Goal: Transaction & Acquisition: Book appointment/travel/reservation

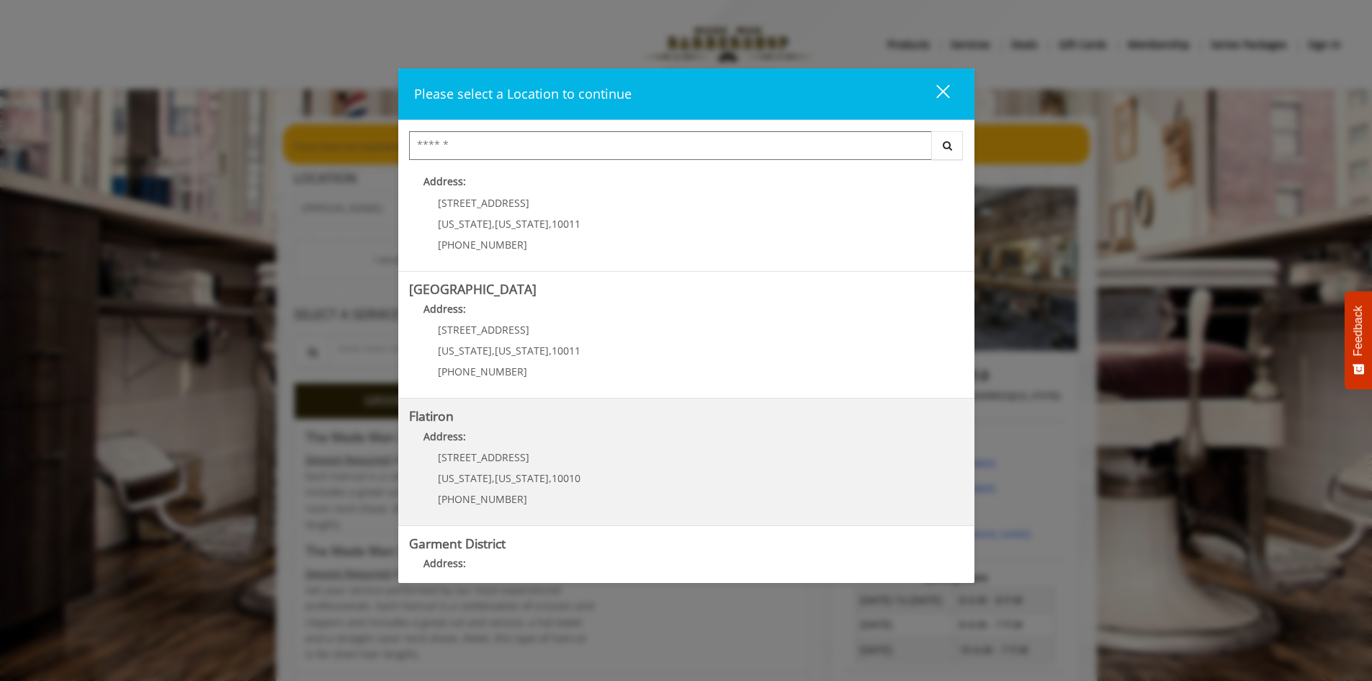
scroll to position [72, 0]
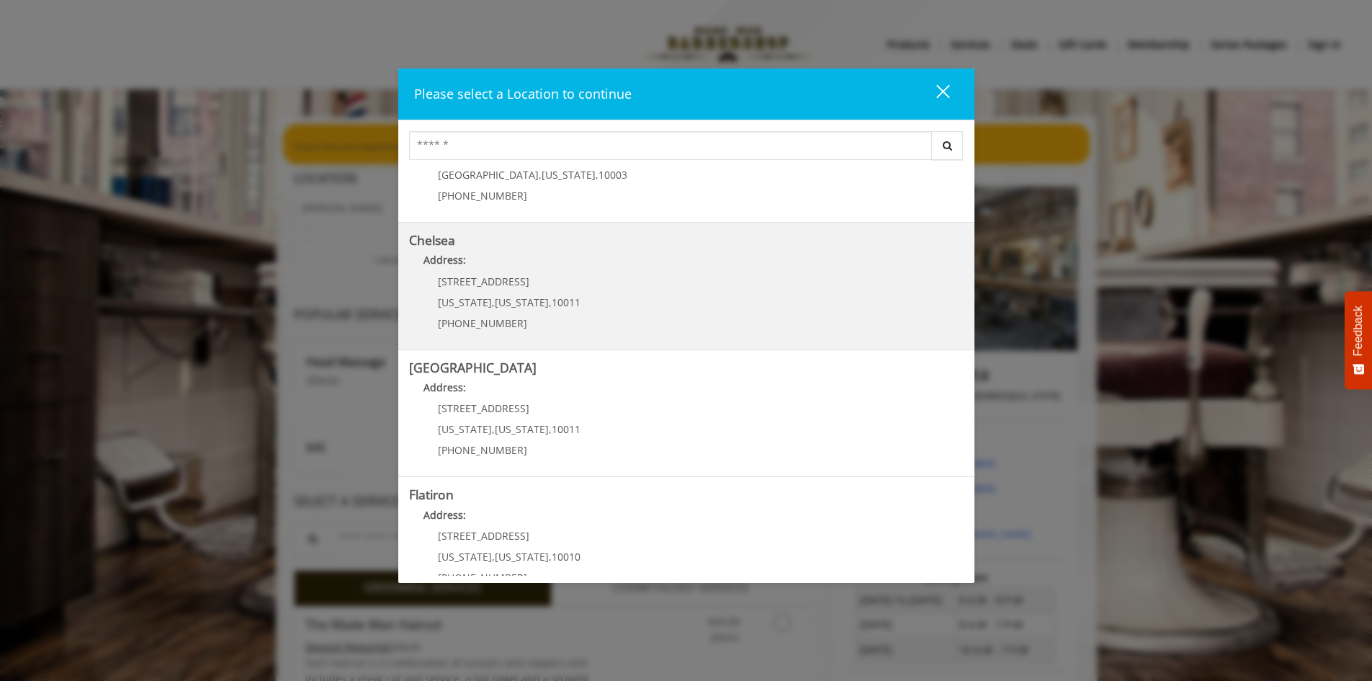
click at [497, 253] on p "Address:" at bounding box center [686, 263] width 555 height 23
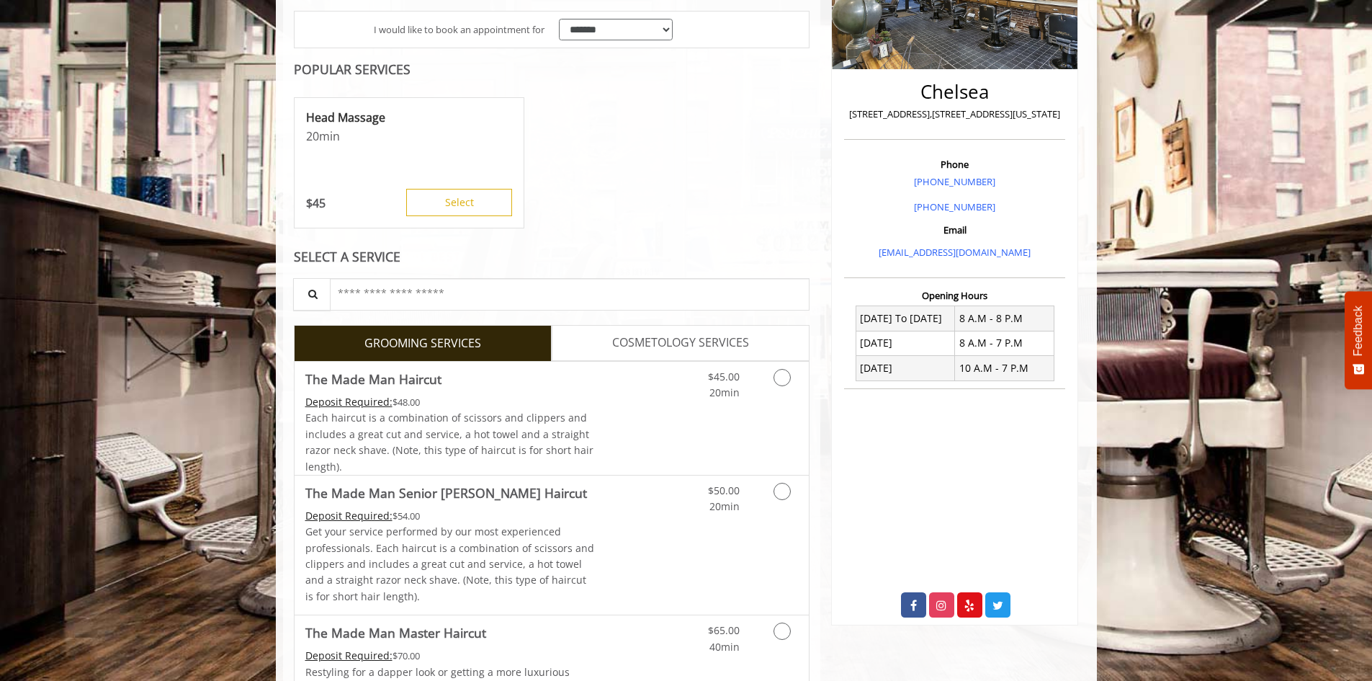
scroll to position [288, 0]
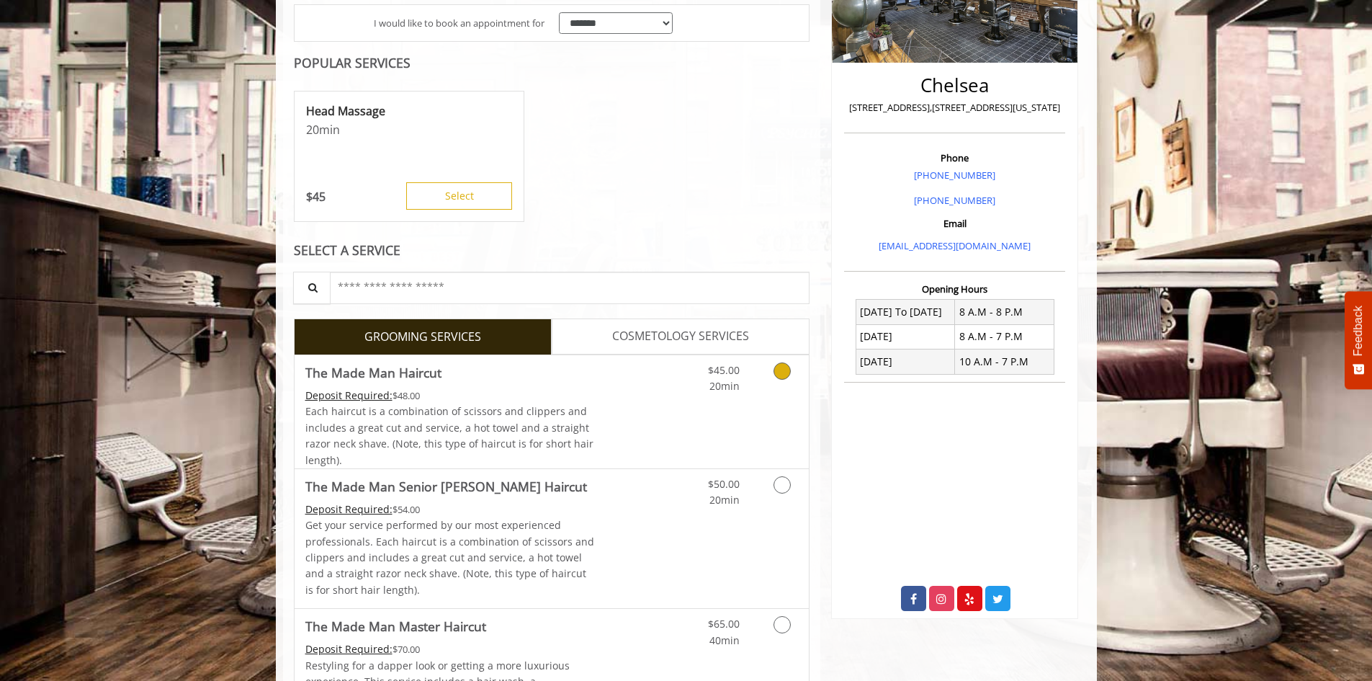
click at [782, 371] on icon "Grooming services" at bounding box center [782, 370] width 17 height 17
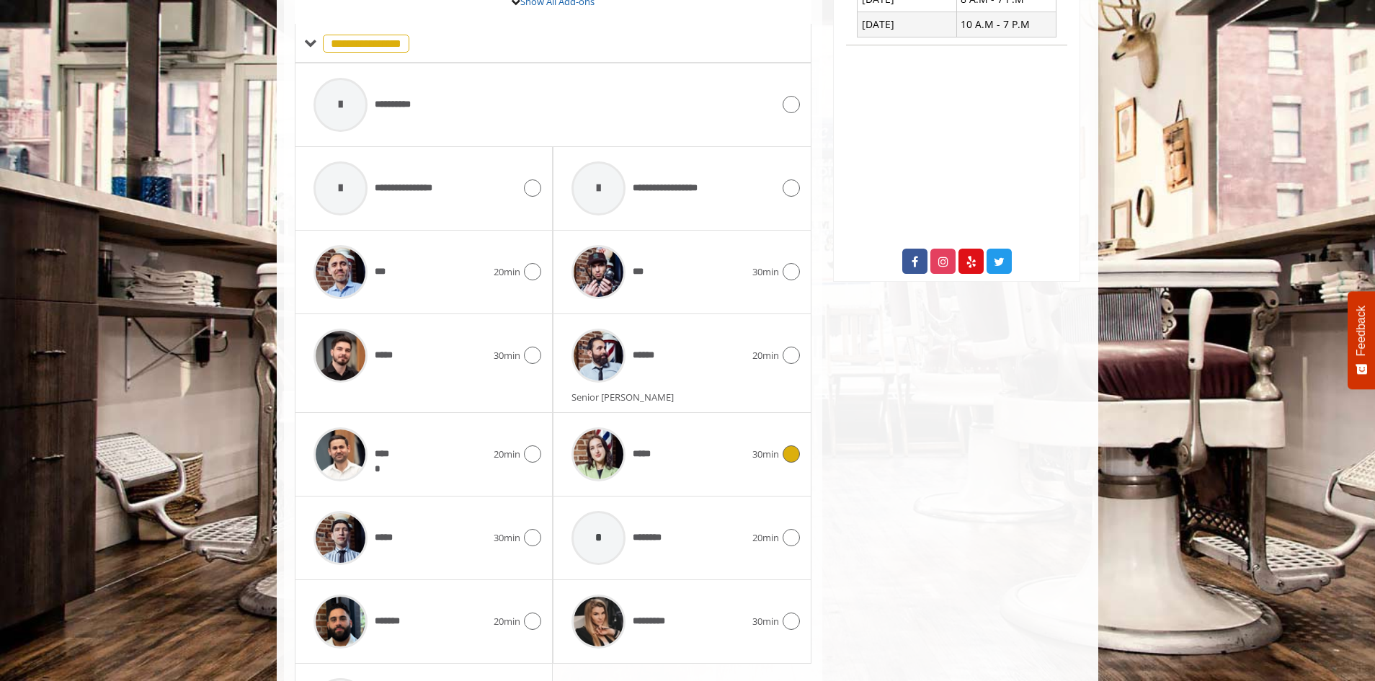
scroll to position [631, 0]
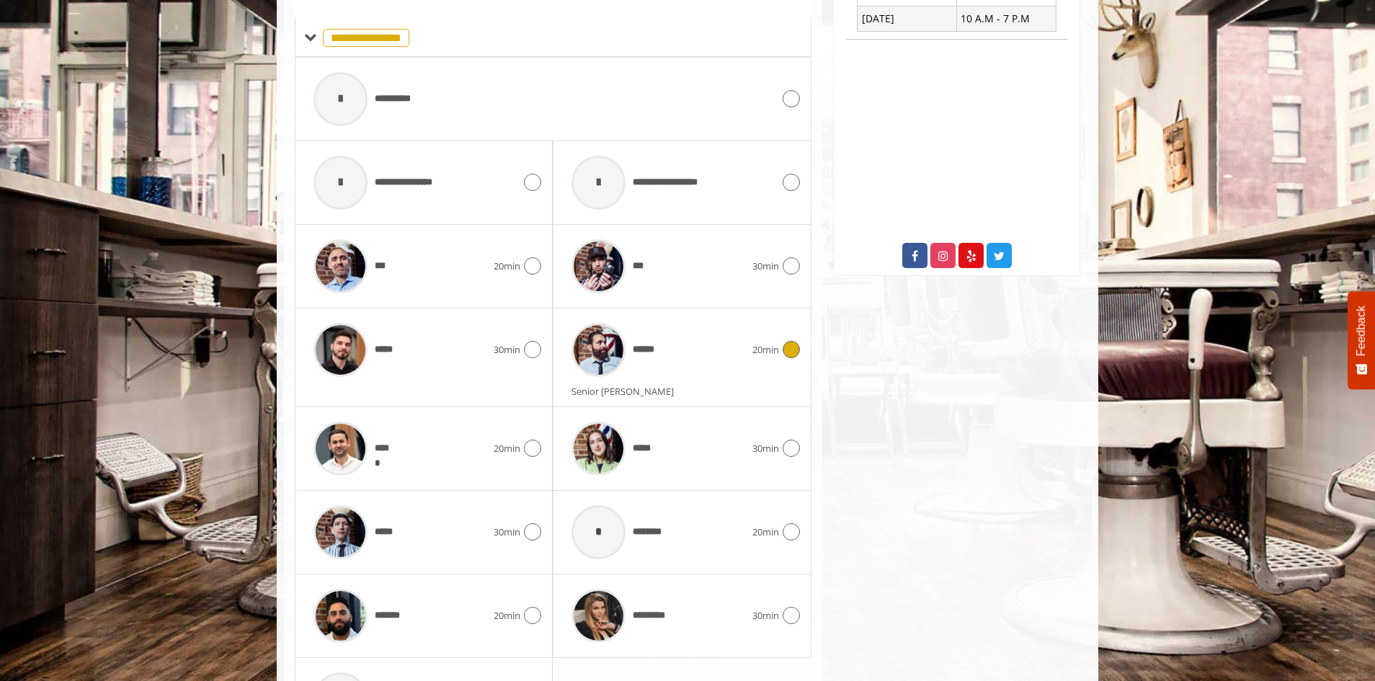
click at [793, 349] on icon at bounding box center [790, 349] width 17 height 17
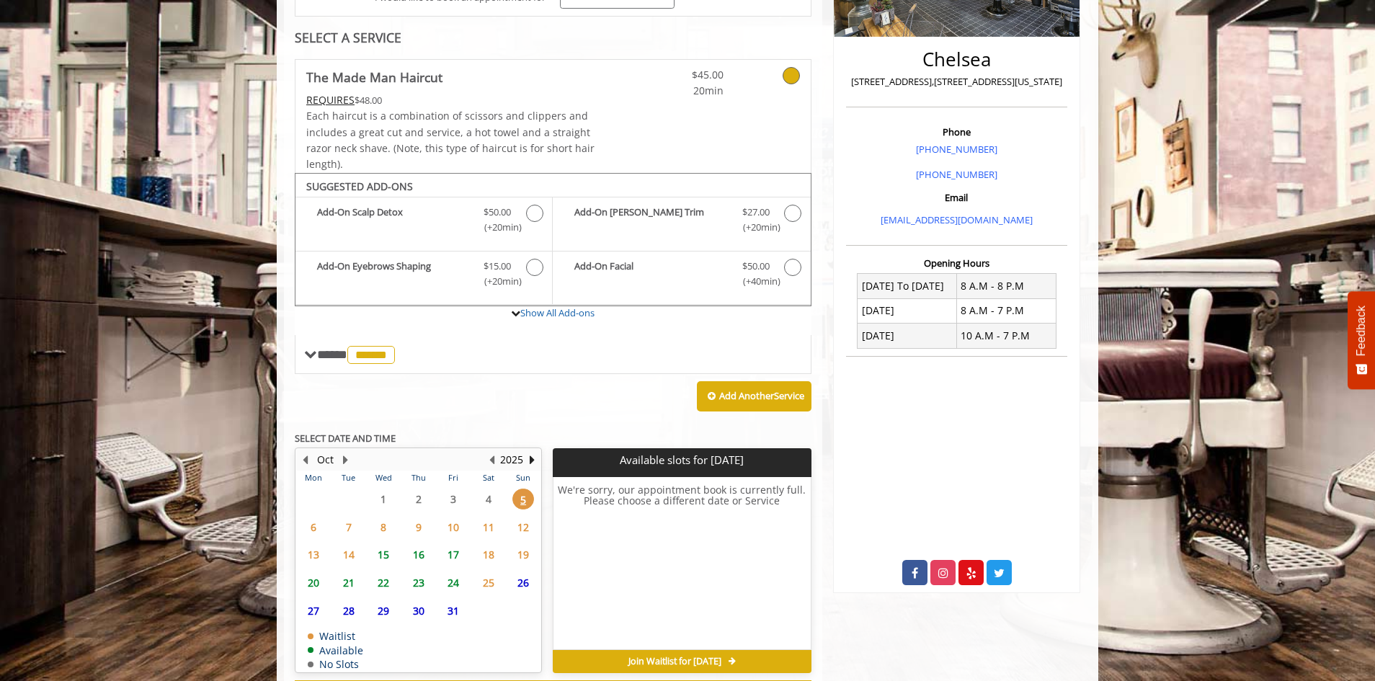
scroll to position [378, 0]
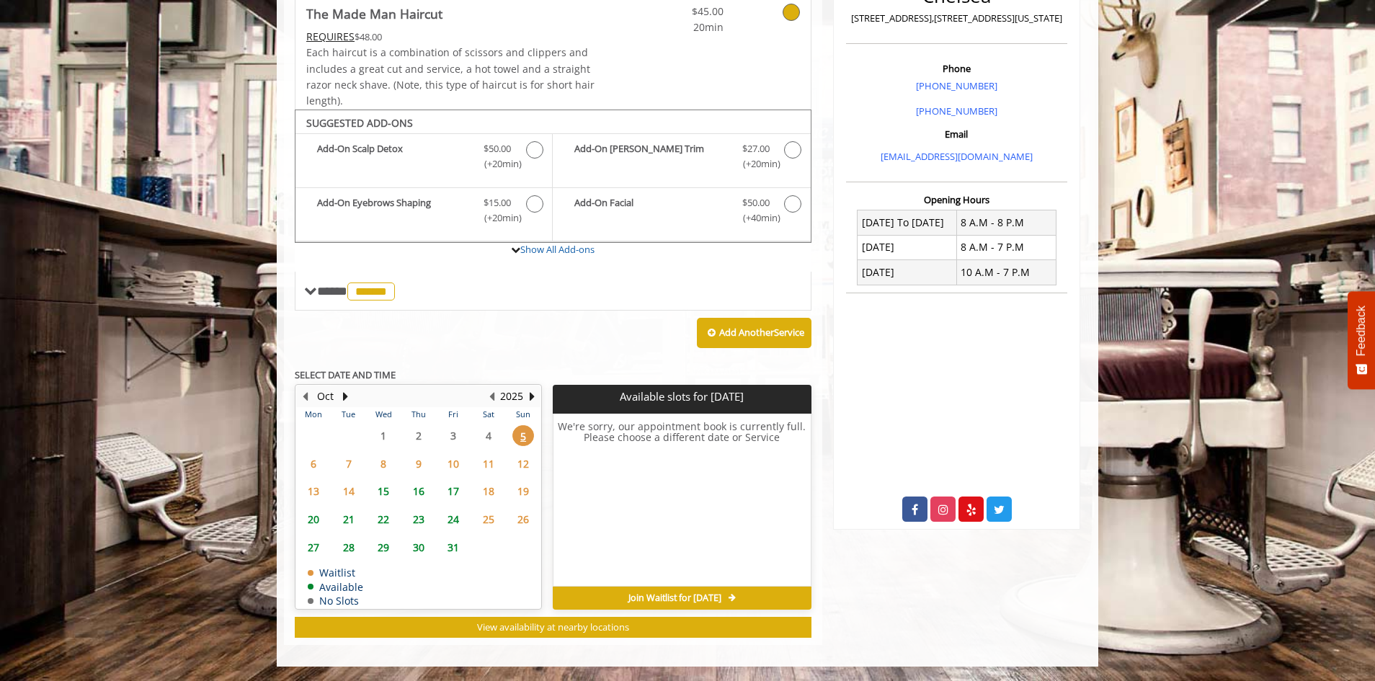
click at [311, 464] on span "6" at bounding box center [314, 463] width 22 height 21
click at [370, 474] on td "8" at bounding box center [383, 464] width 35 height 28
click at [412, 457] on span "9" at bounding box center [419, 463] width 22 height 21
click at [447, 457] on span "10" at bounding box center [453, 463] width 22 height 21
click at [482, 460] on span "11" at bounding box center [489, 463] width 22 height 21
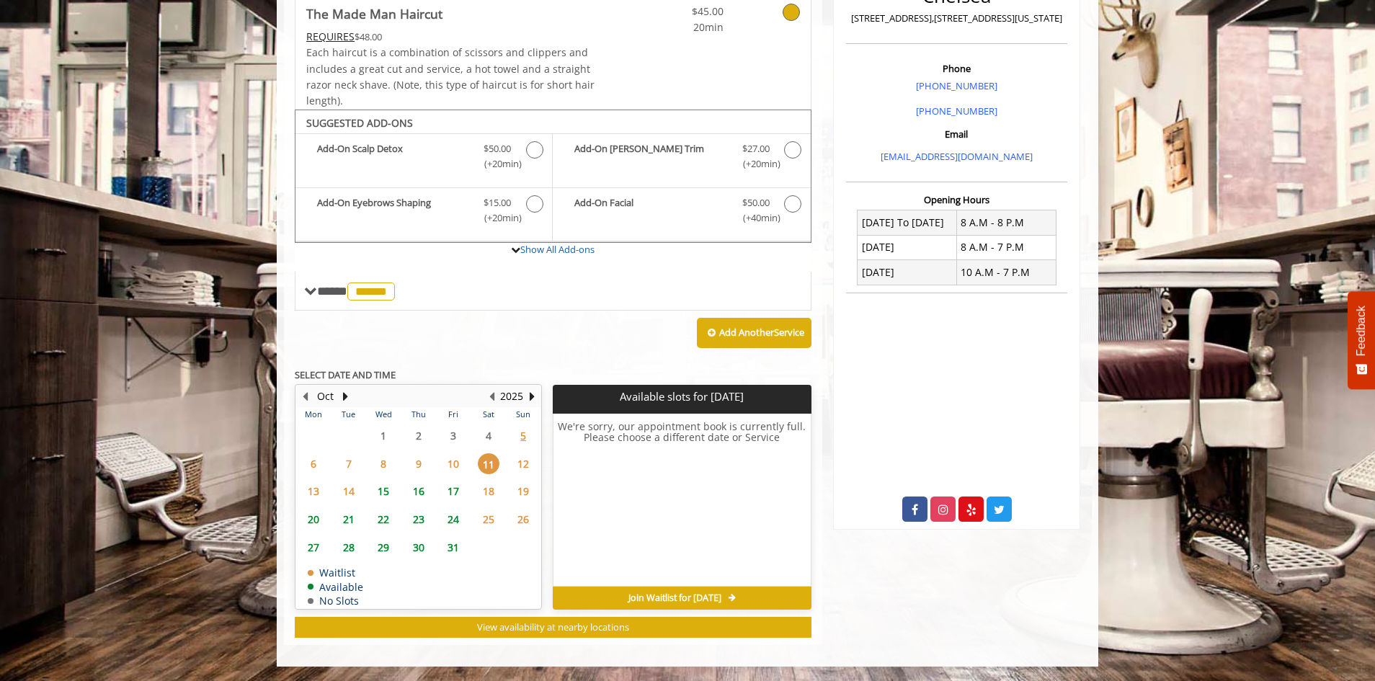
click at [530, 462] on span "12" at bounding box center [523, 463] width 22 height 21
click at [380, 490] on span "15" at bounding box center [383, 491] width 22 height 21
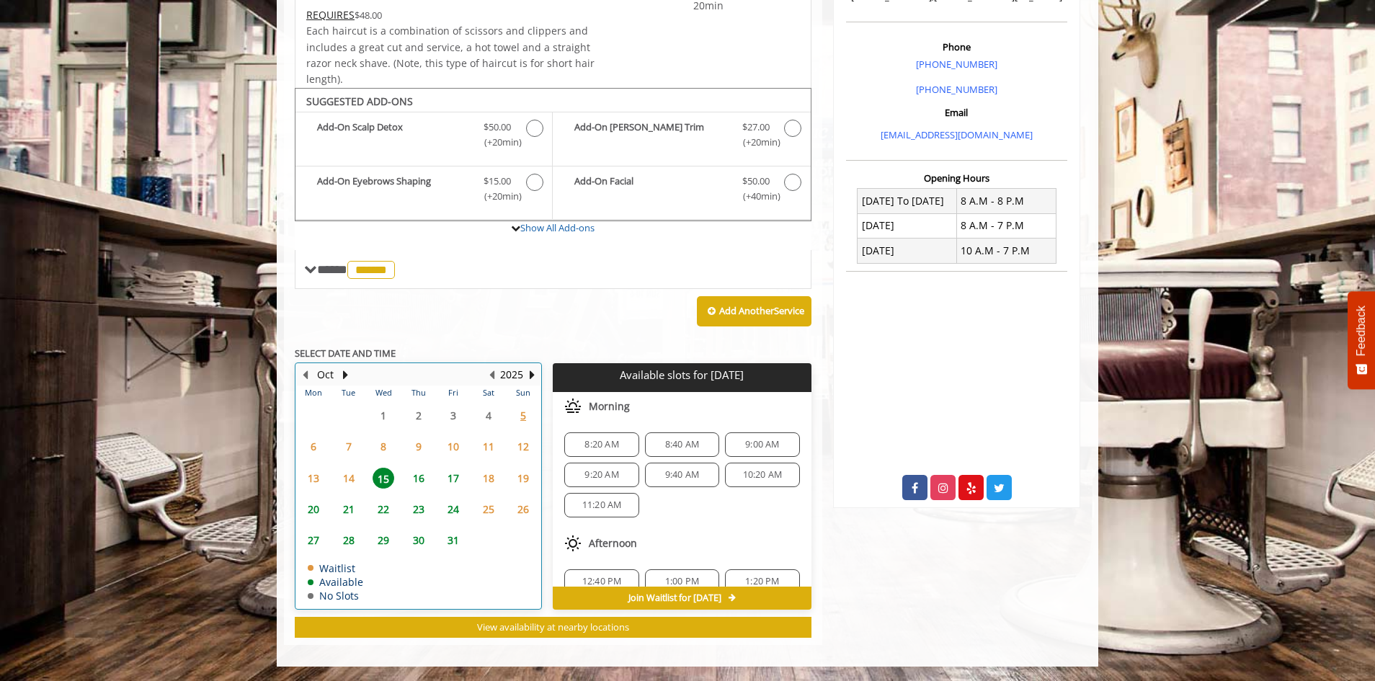
click at [524, 377] on div "2025" at bounding box center [511, 374] width 29 height 19
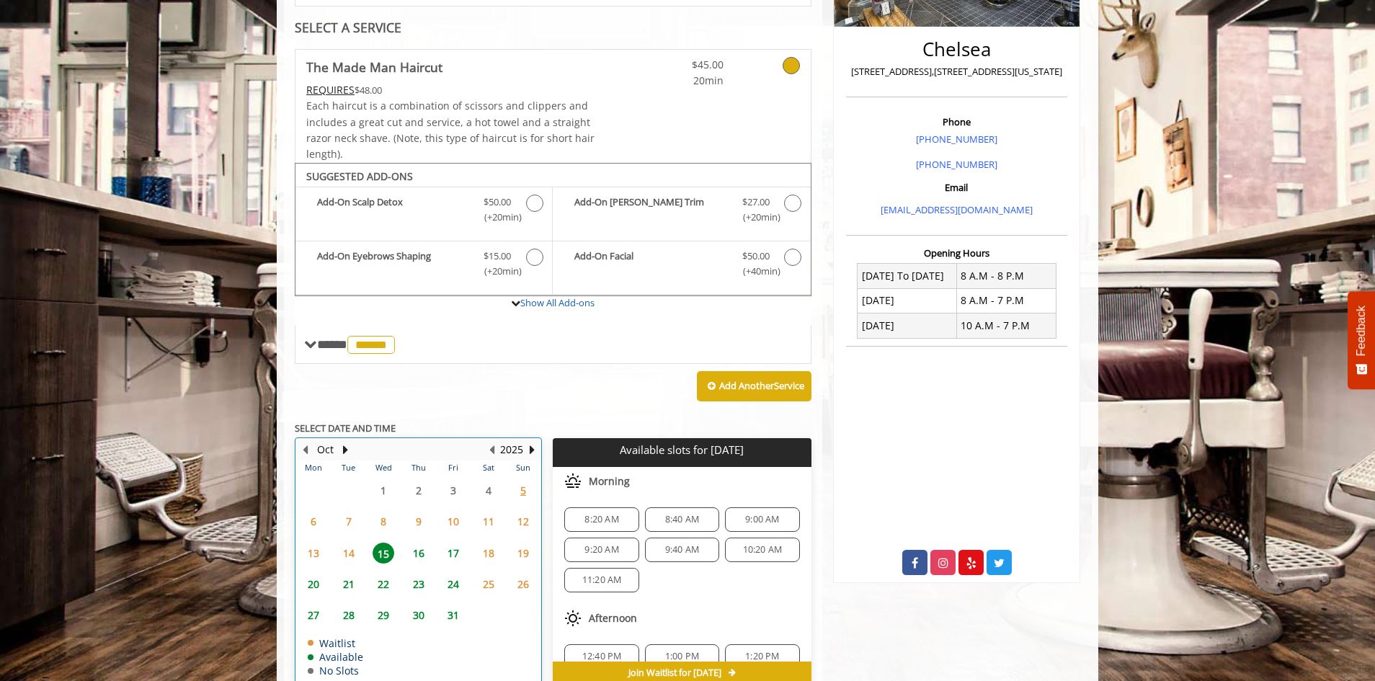
scroll to position [111, 0]
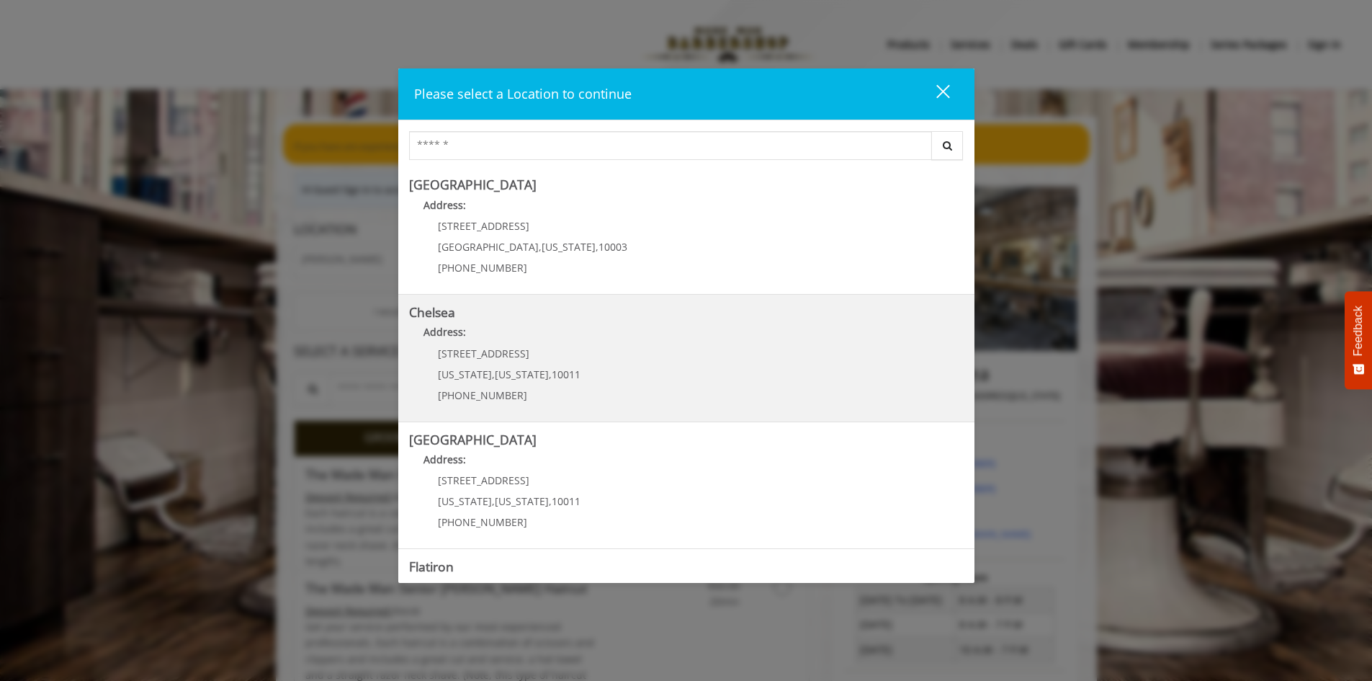
click at [581, 367] on link "Chelsea Address: 169/170 W 23rd St New York , New York , 10011 (917) 639-3902" at bounding box center [686, 357] width 555 height 105
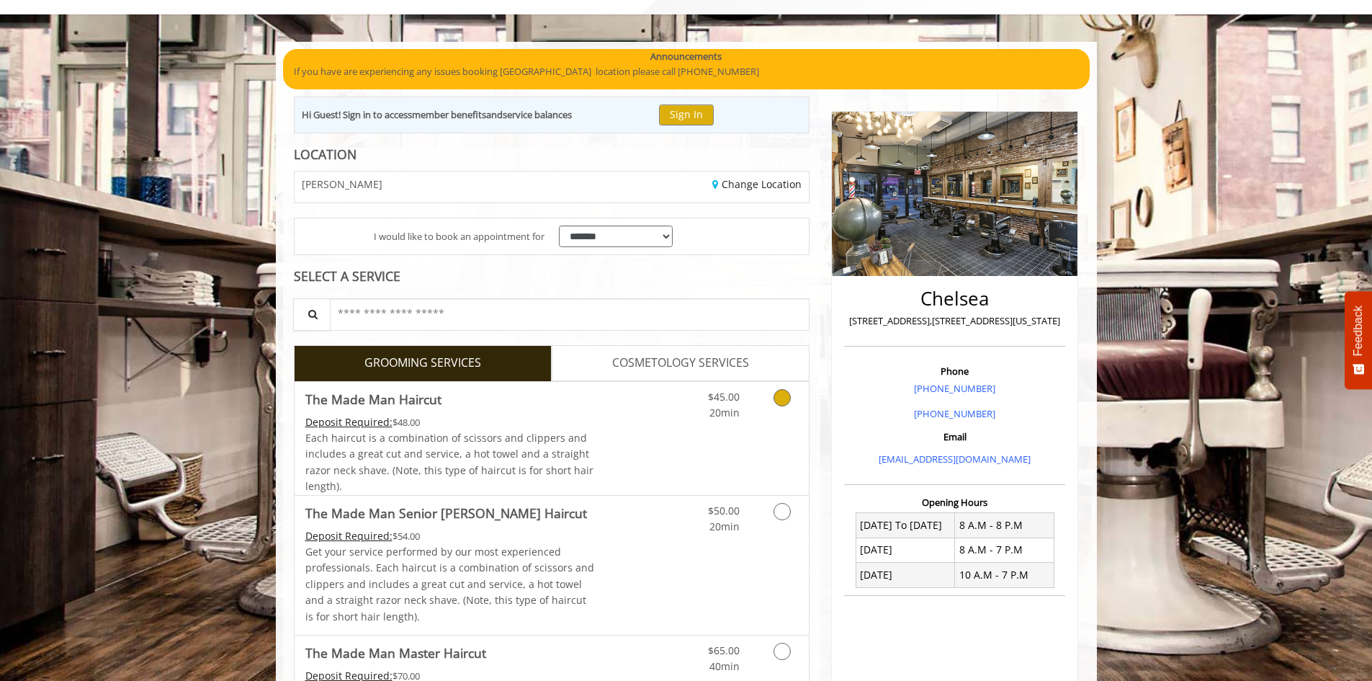
scroll to position [215, 0]
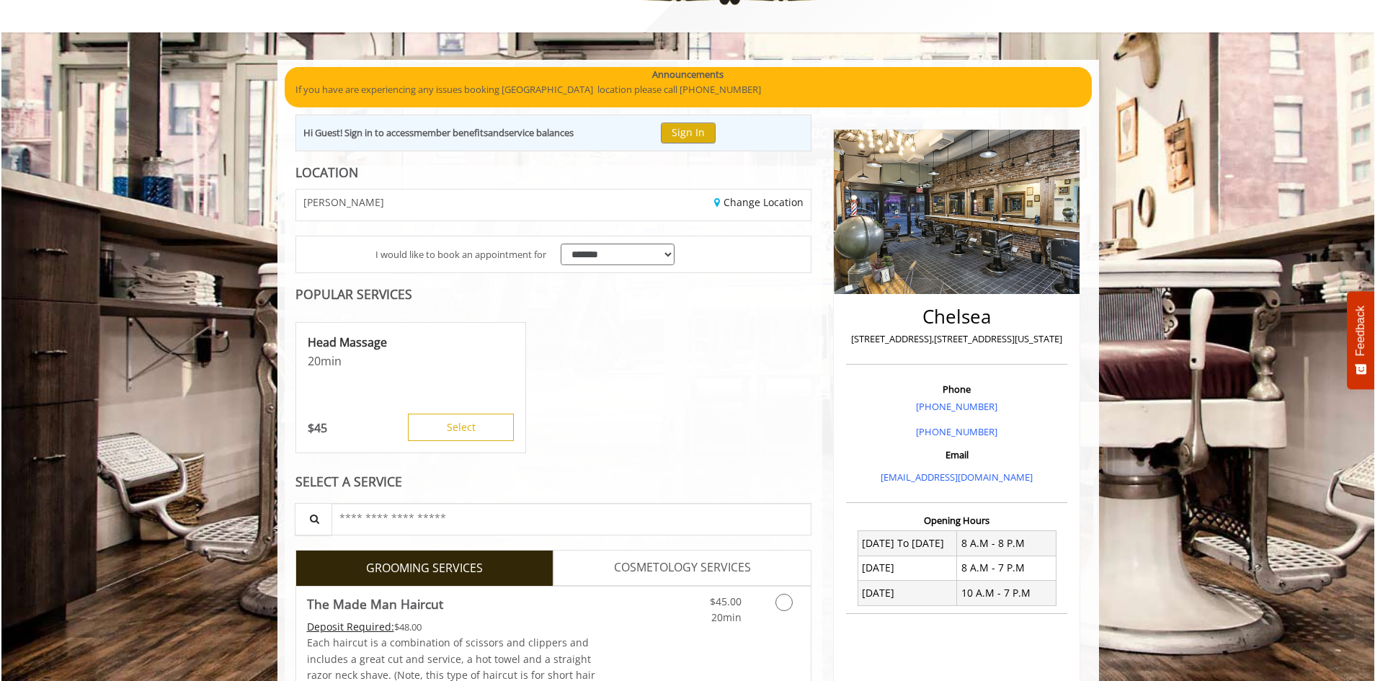
scroll to position [288, 0]
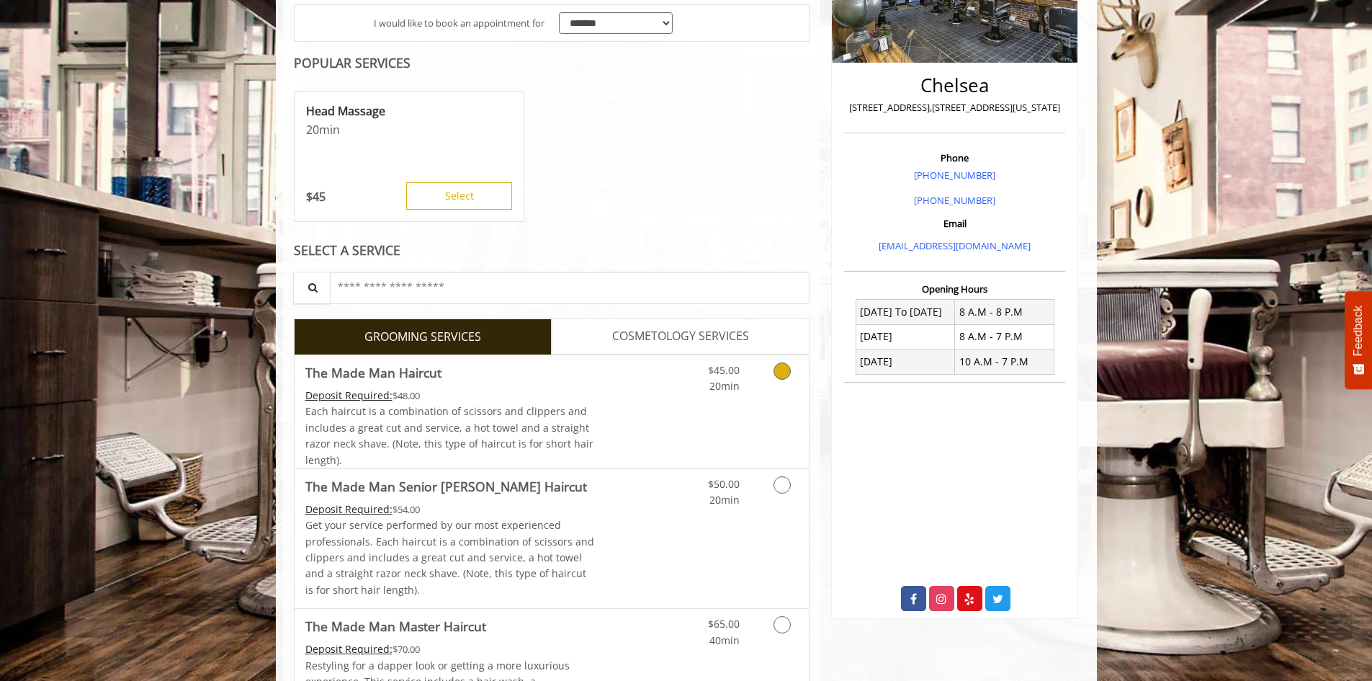
click at [772, 367] on link "Grooming services" at bounding box center [780, 375] width 37 height 40
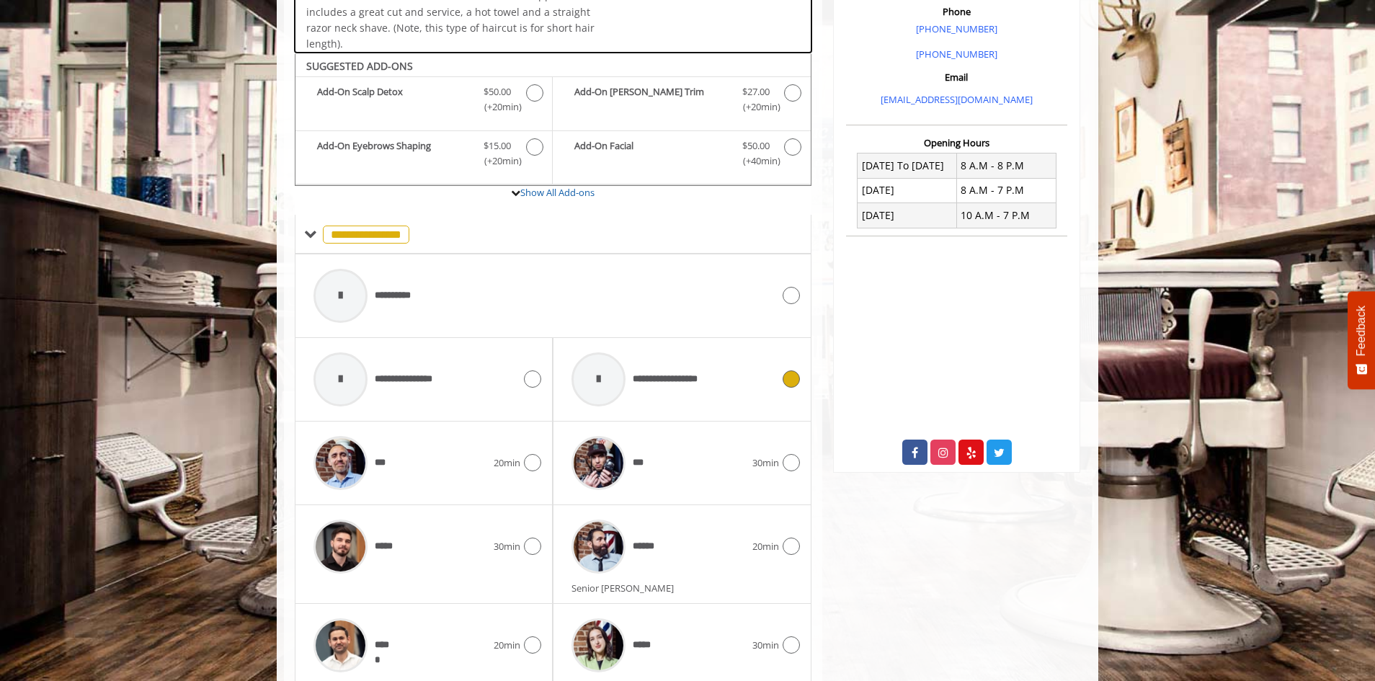
scroll to position [487, 0]
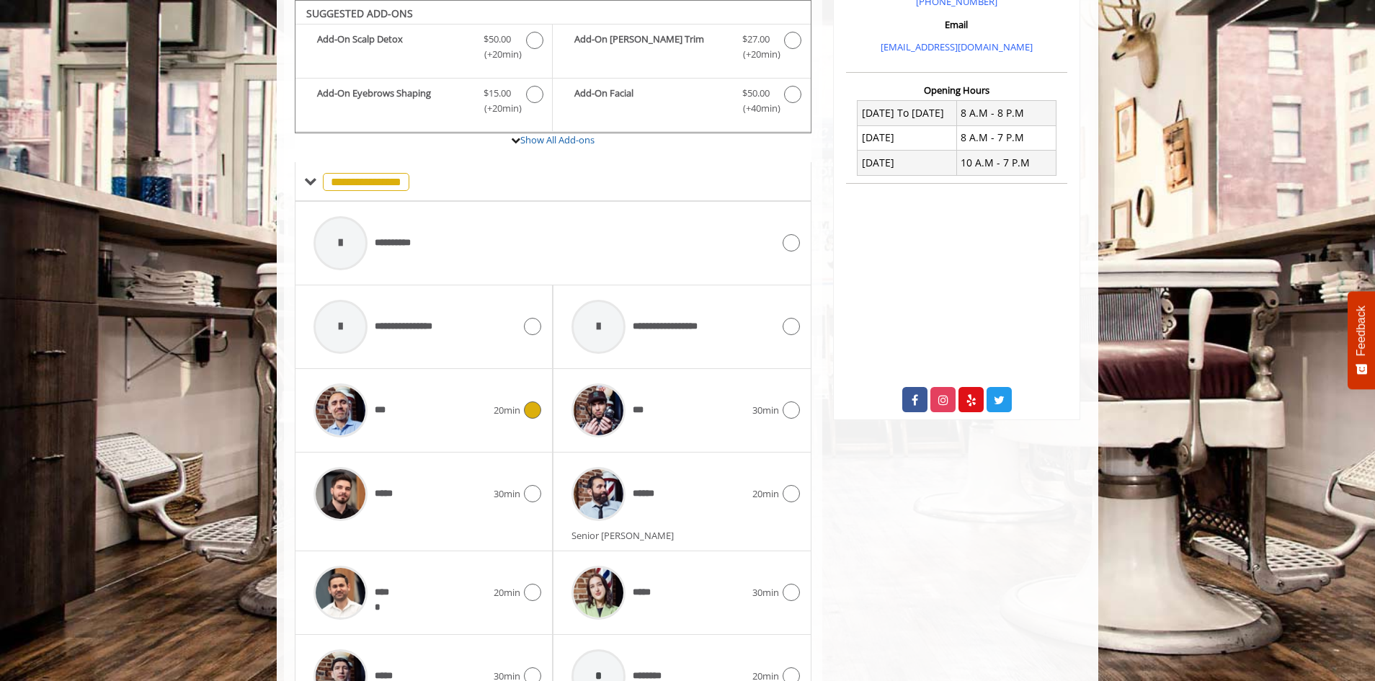
click at [534, 408] on icon at bounding box center [532, 409] width 17 height 17
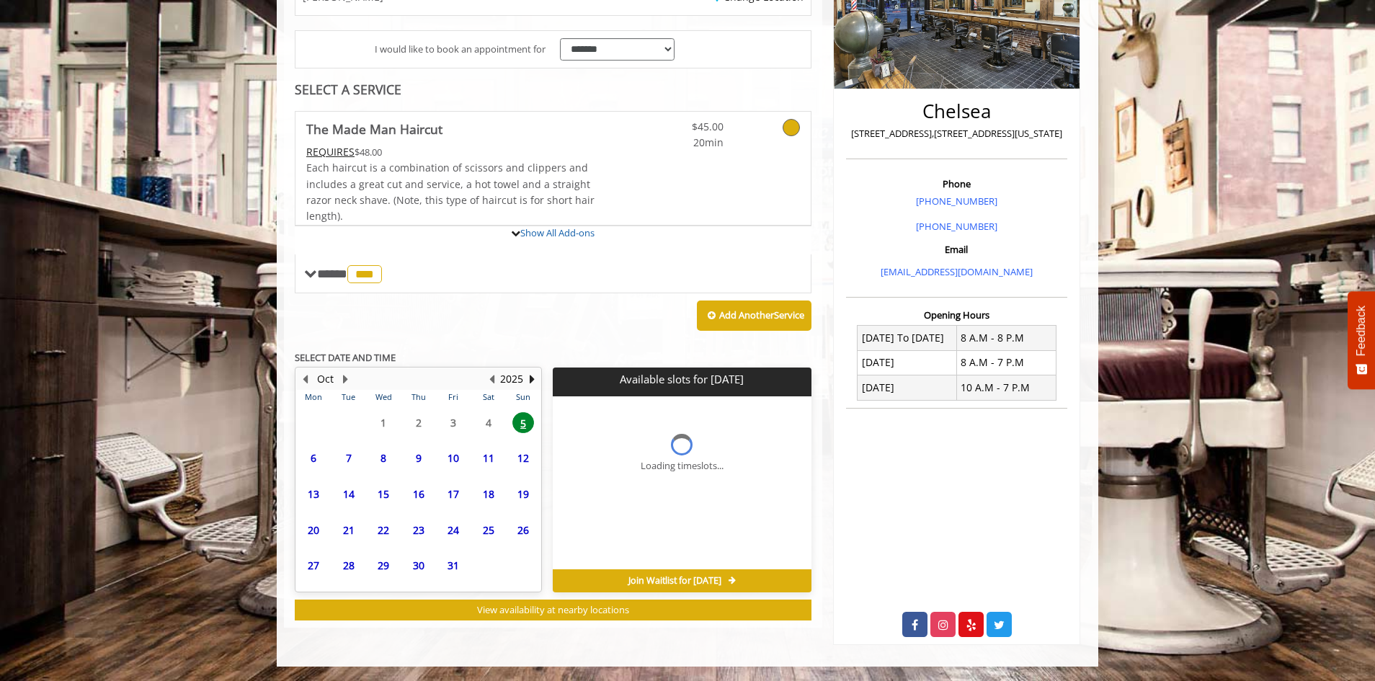
scroll to position [378, 0]
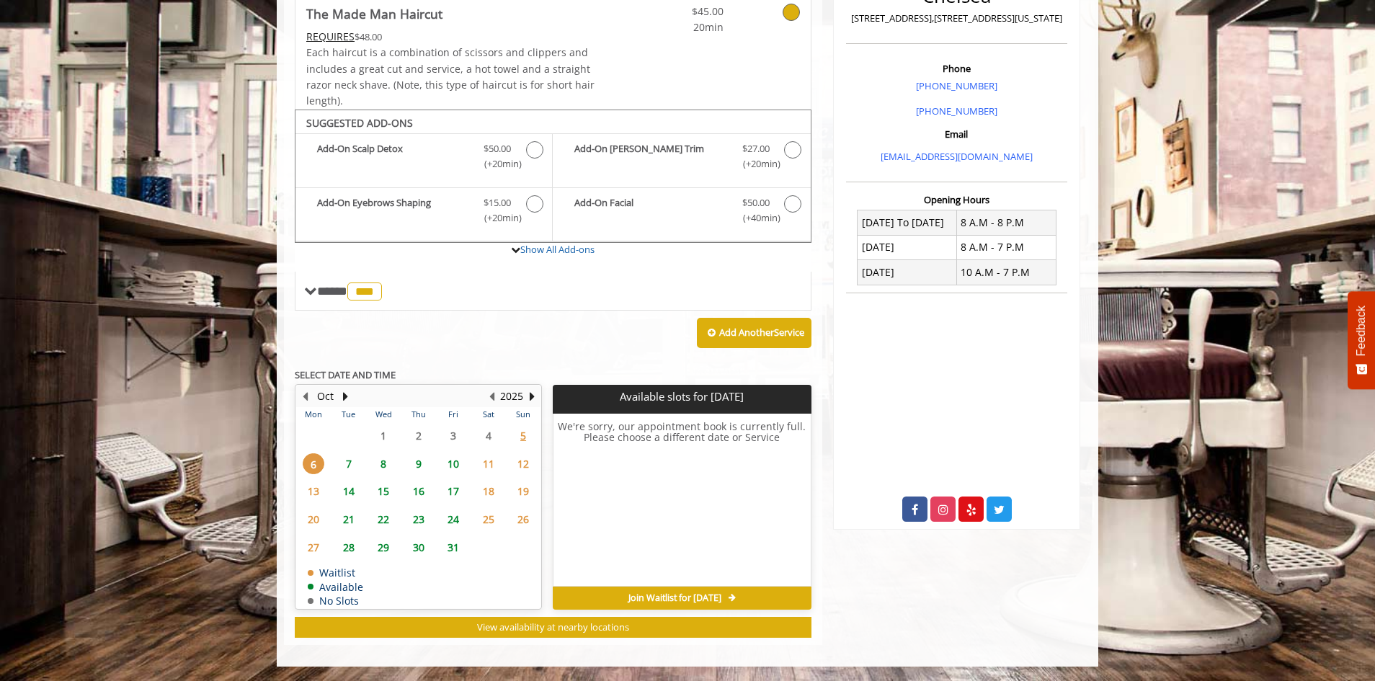
click at [348, 460] on span "7" at bounding box center [349, 463] width 22 height 21
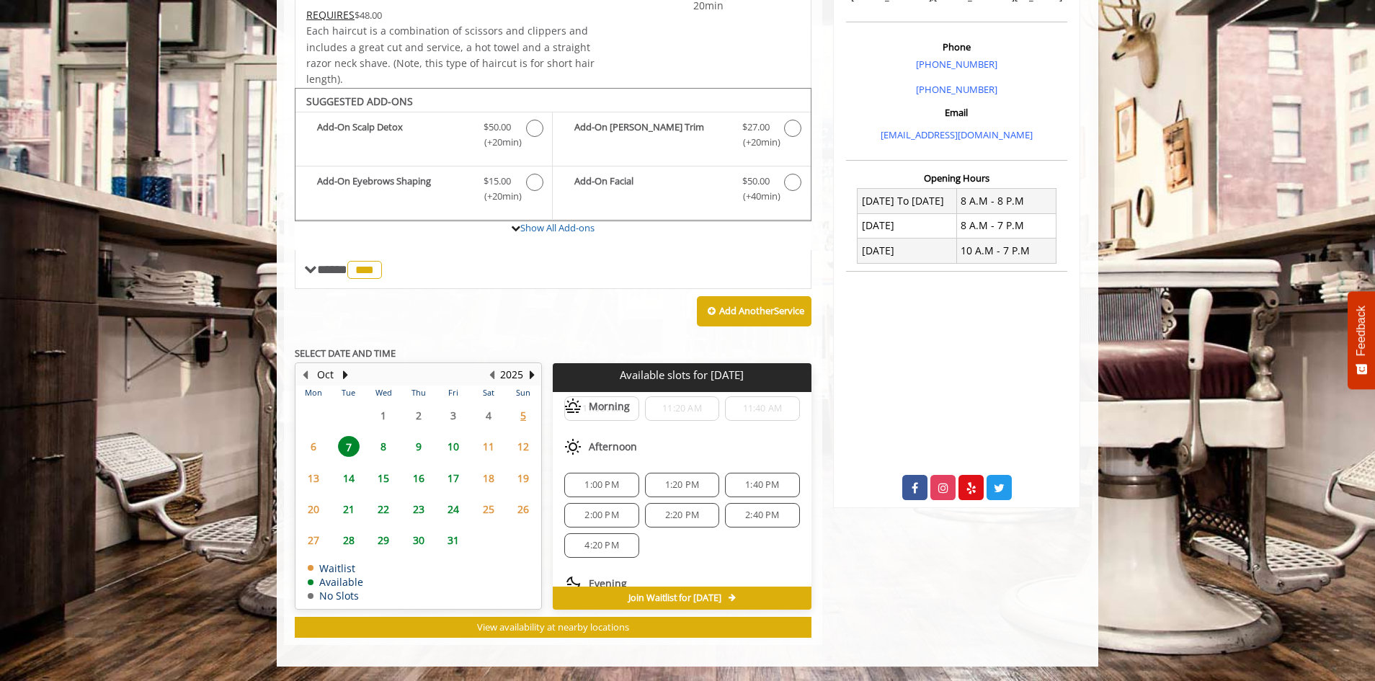
scroll to position [95, 0]
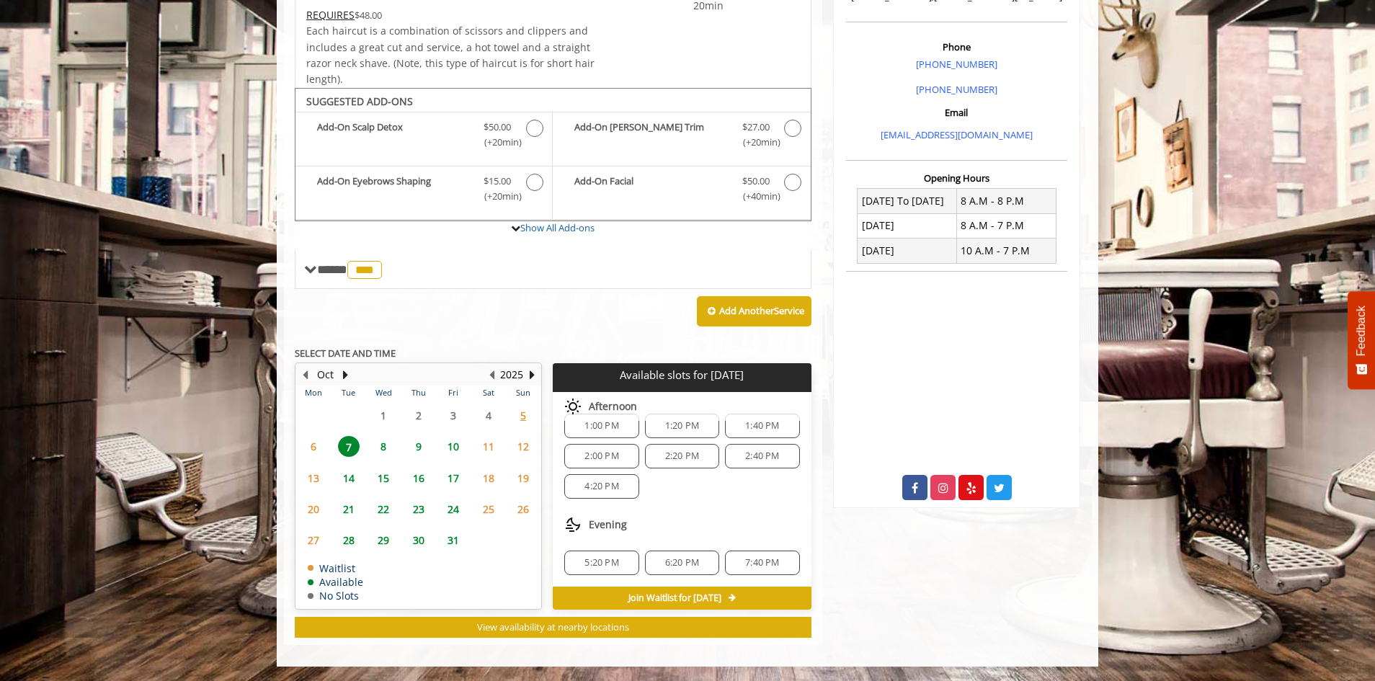
click at [676, 567] on span "6:20 PM" at bounding box center [682, 563] width 34 height 12
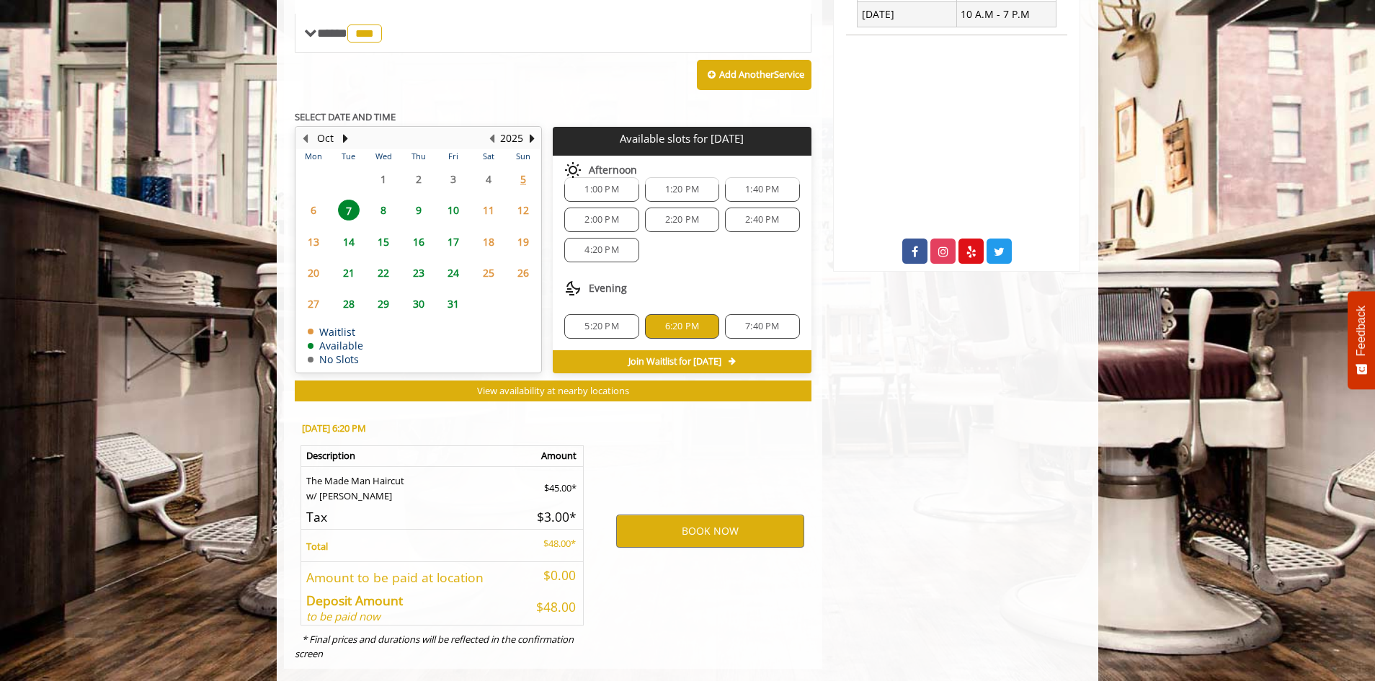
scroll to position [659, 0]
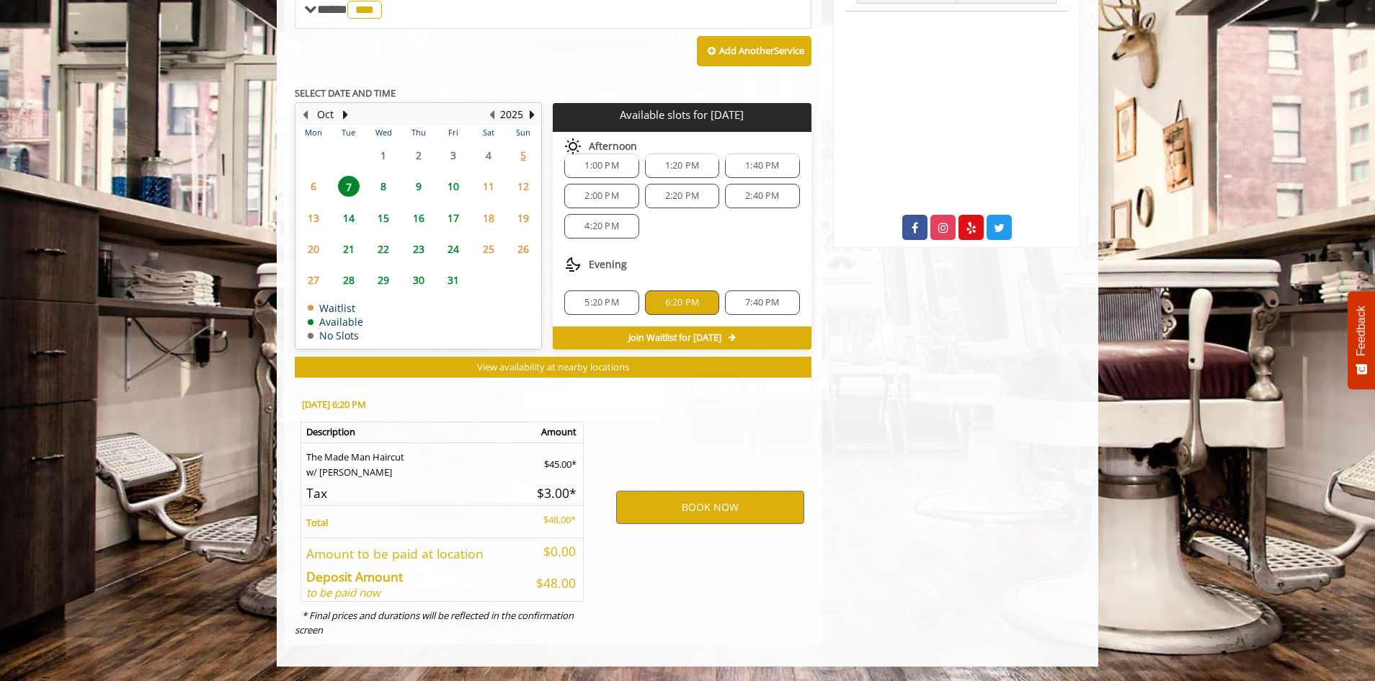
drag, startPoint x: 617, startPoint y: 602, endPoint x: 692, endPoint y: 624, distance: 77.5
click at [692, 624] on div "BOOK NOW" at bounding box center [710, 508] width 224 height 246
click at [663, 509] on button "BOOK NOW" at bounding box center [710, 507] width 188 height 33
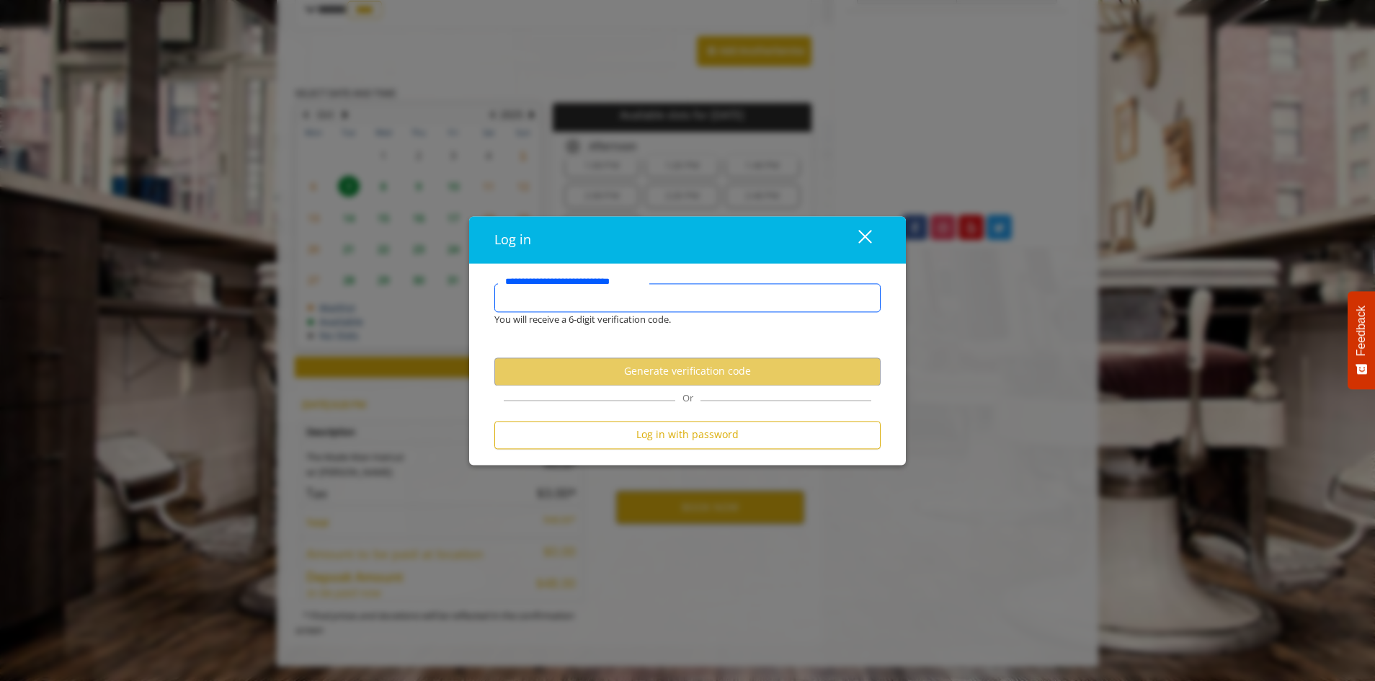
click at [612, 294] on input "**********" at bounding box center [687, 297] width 386 height 29
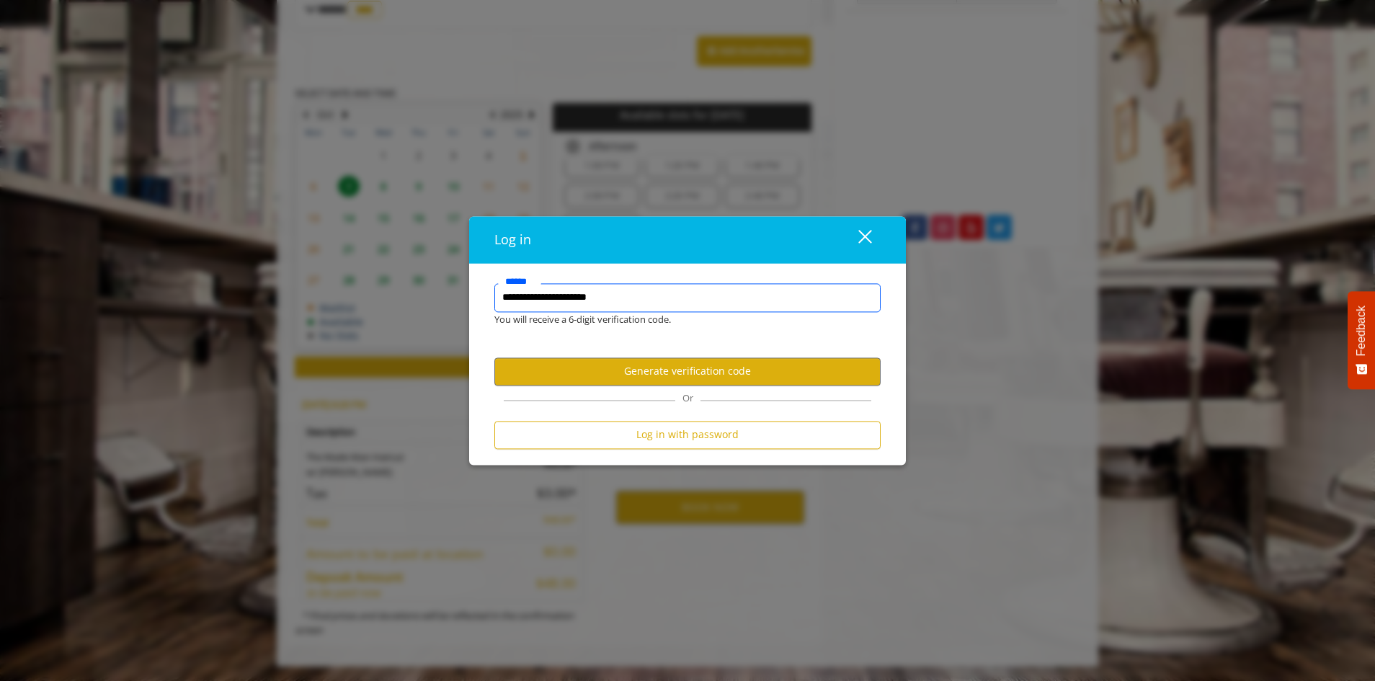
type input "**********"
click at [648, 372] on button "Generate verification code" at bounding box center [687, 371] width 386 height 28
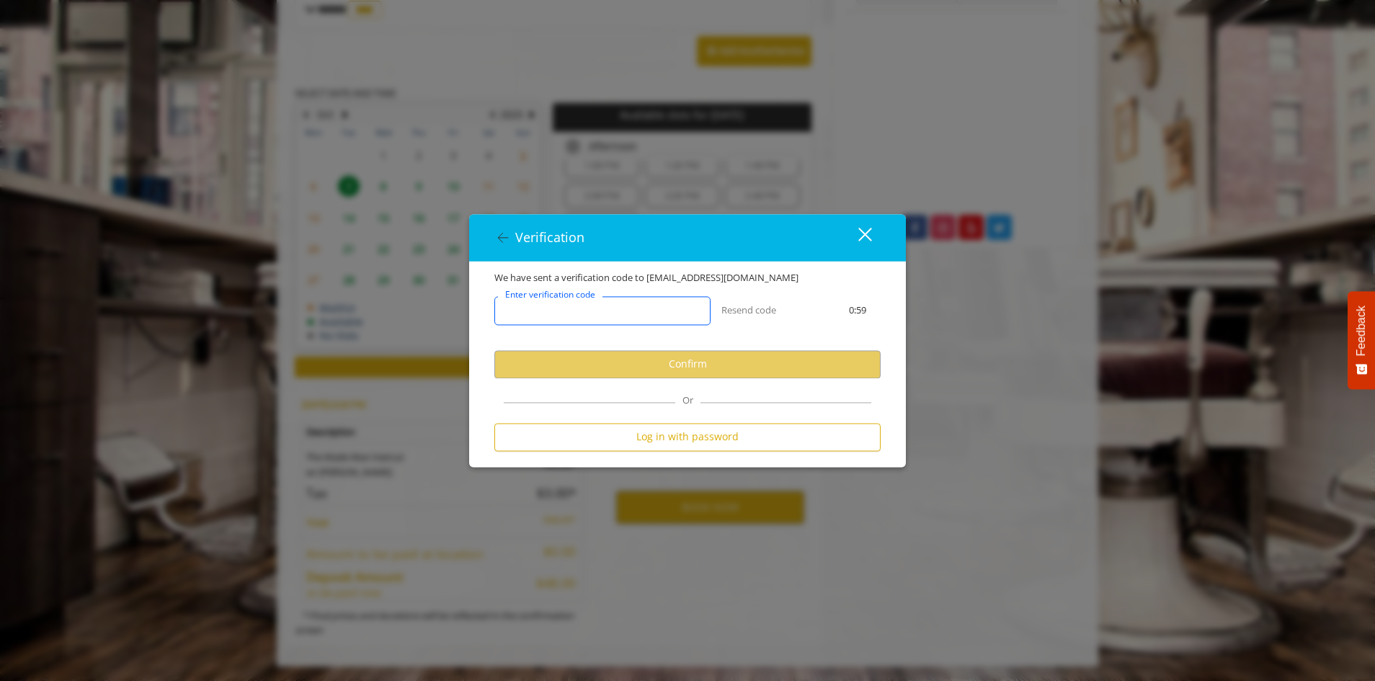
click at [638, 312] on input "Enter verification code" at bounding box center [602, 310] width 216 height 29
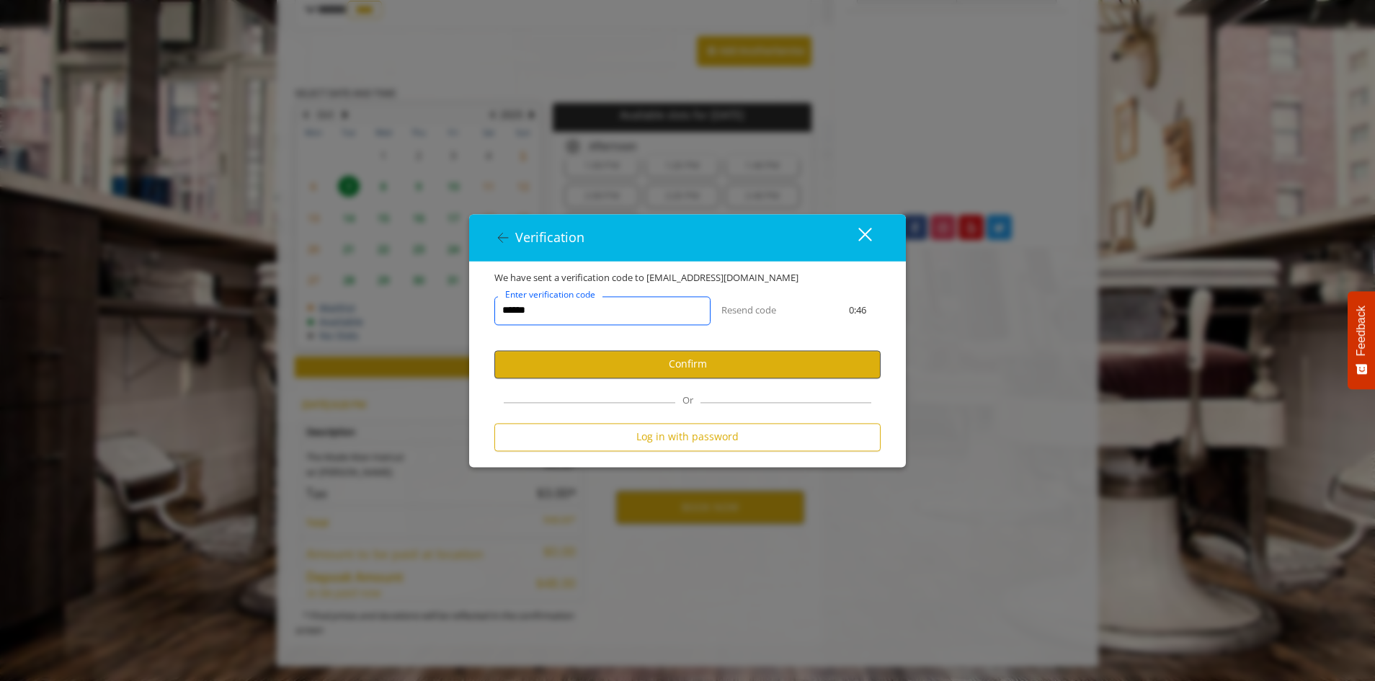
type input "******"
click at [682, 370] on button "Confirm" at bounding box center [687, 364] width 386 height 28
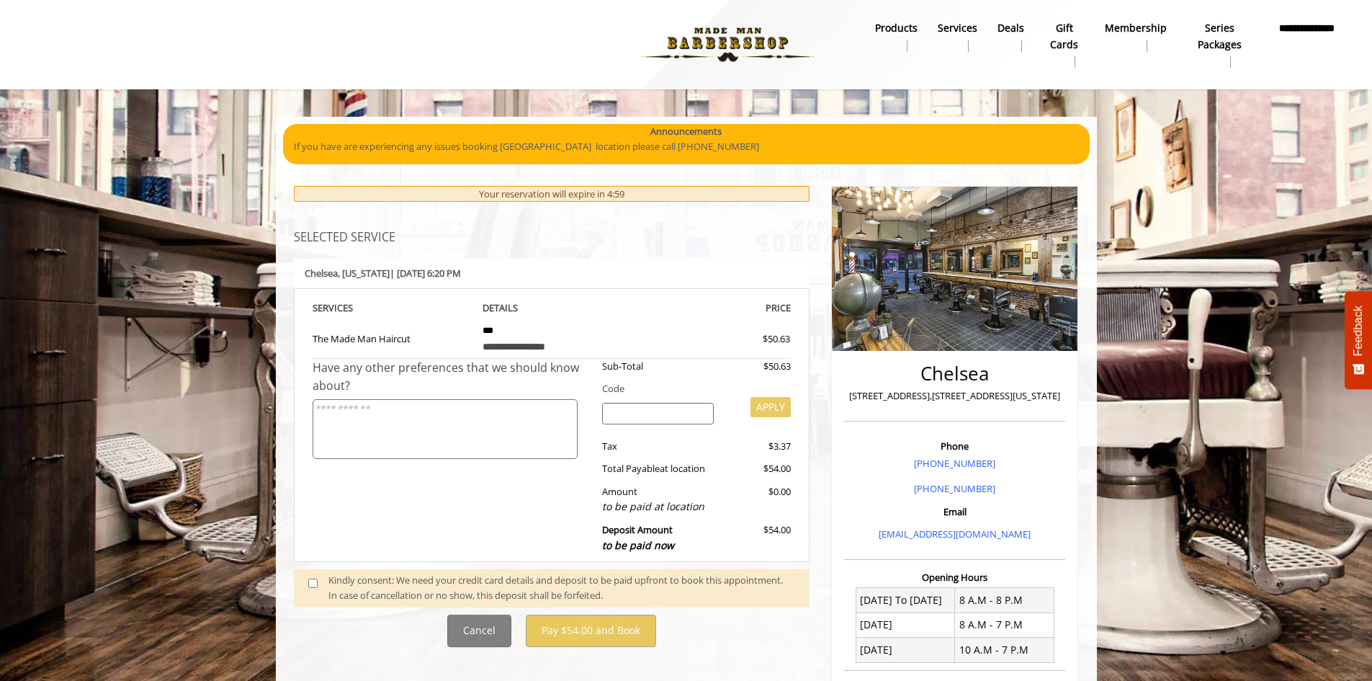
scroll to position [72, 0]
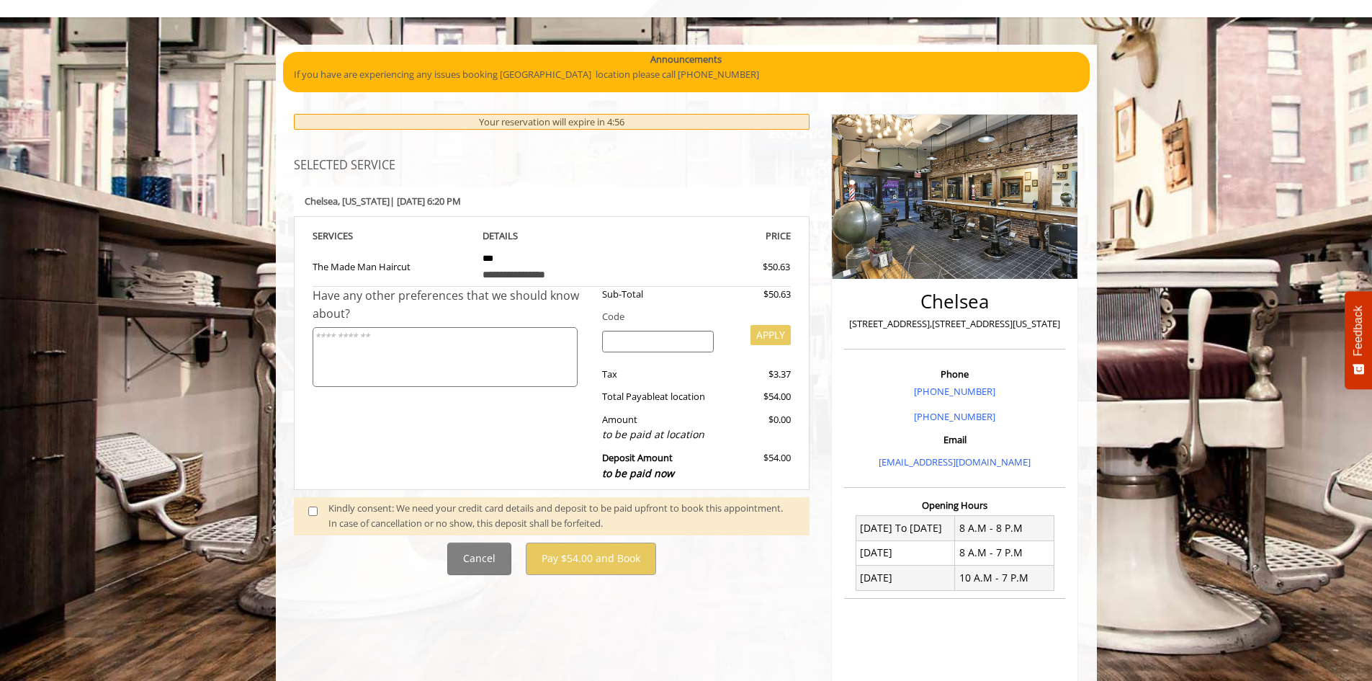
click at [319, 514] on span at bounding box center [319, 516] width 43 height 30
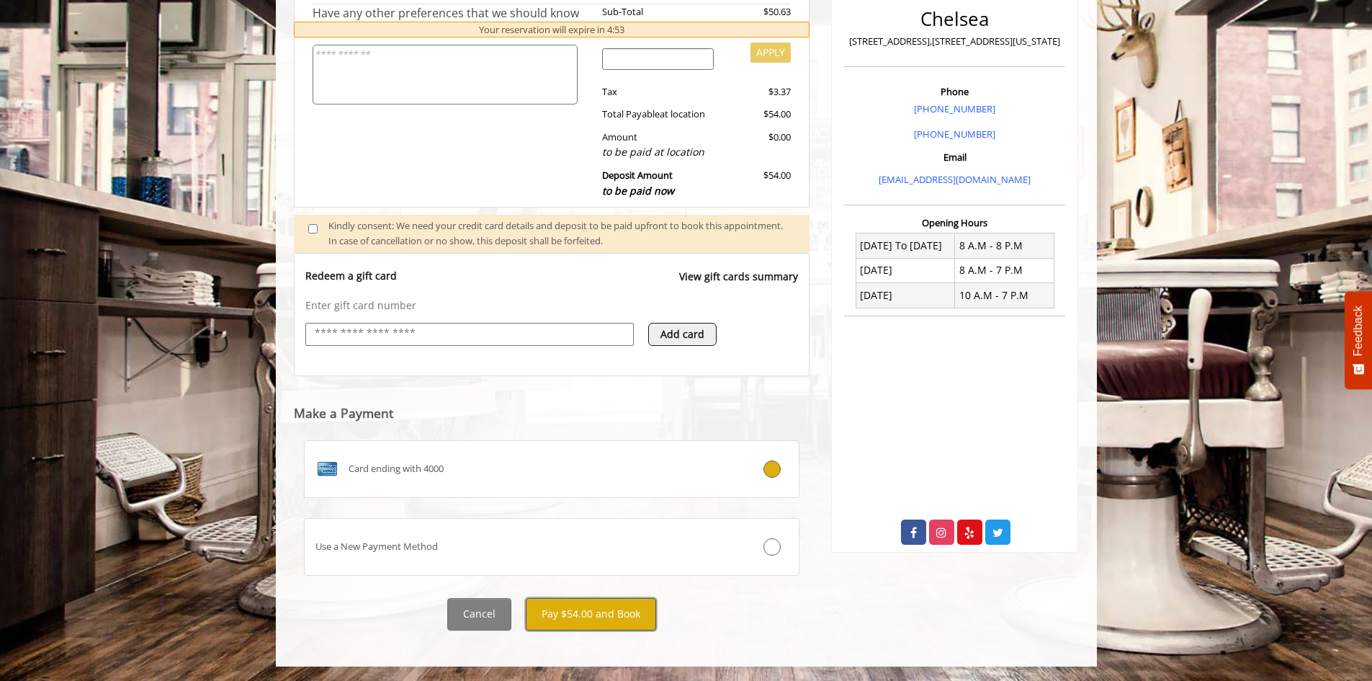
click at [604, 617] on button "Pay $54.00 and Book" at bounding box center [591, 614] width 130 height 32
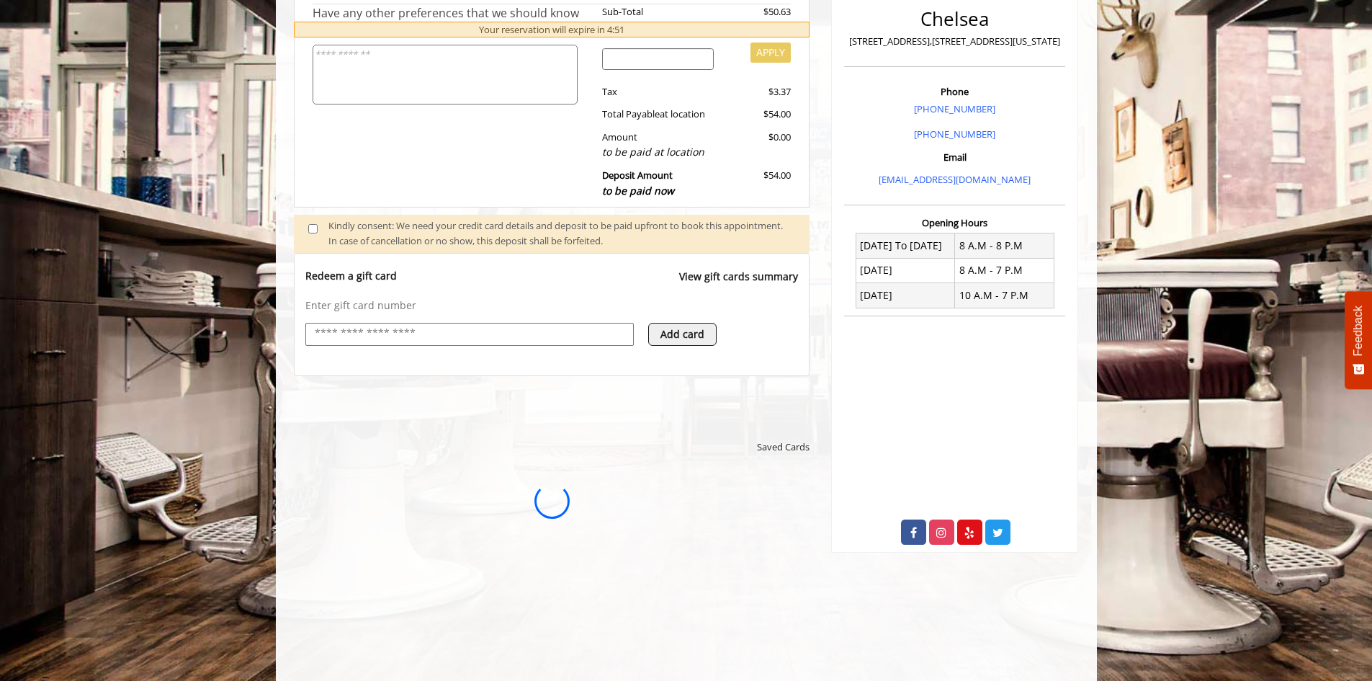
scroll to position [0, 0]
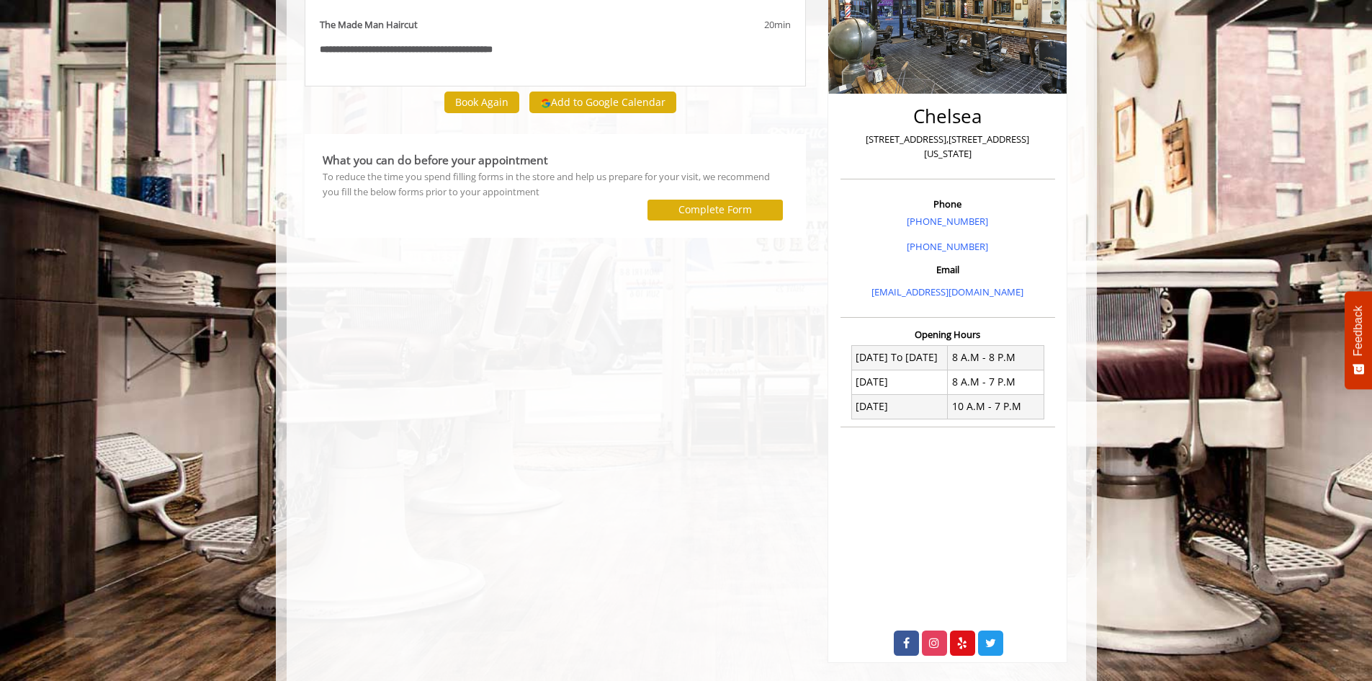
scroll to position [223, 0]
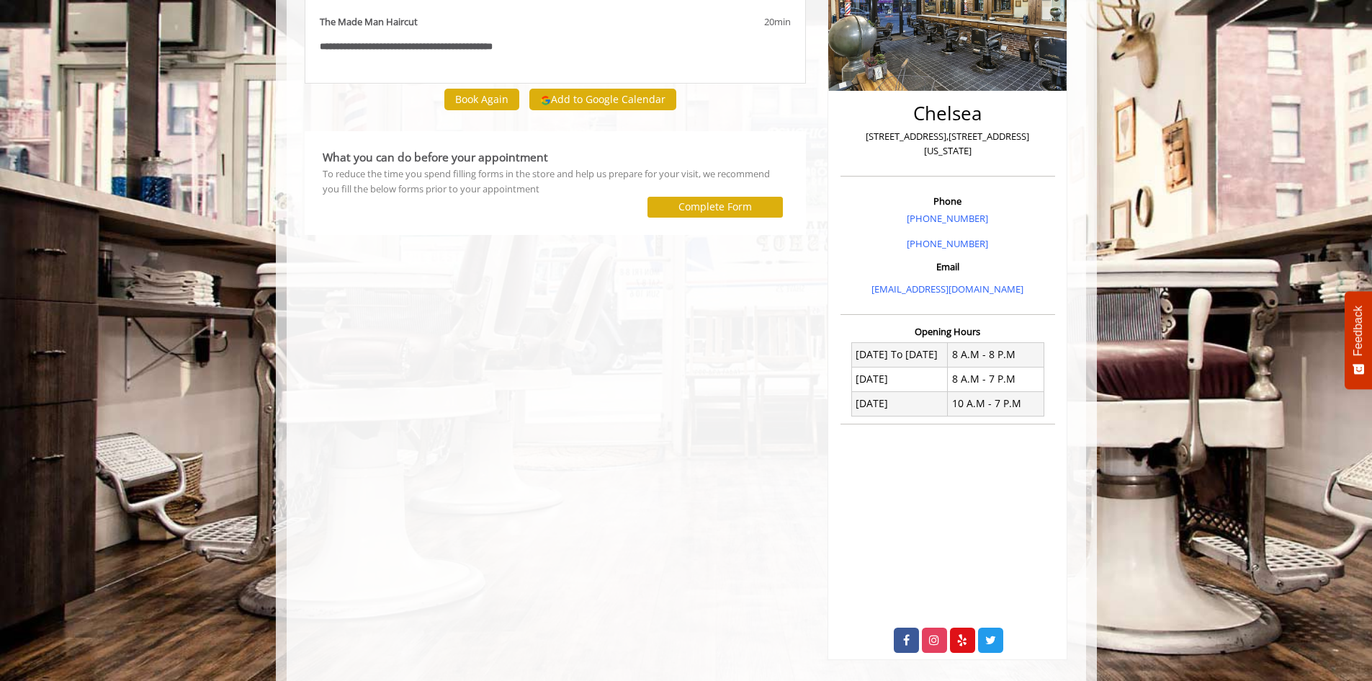
click at [511, 480] on div "**********" at bounding box center [556, 280] width 524 height 759
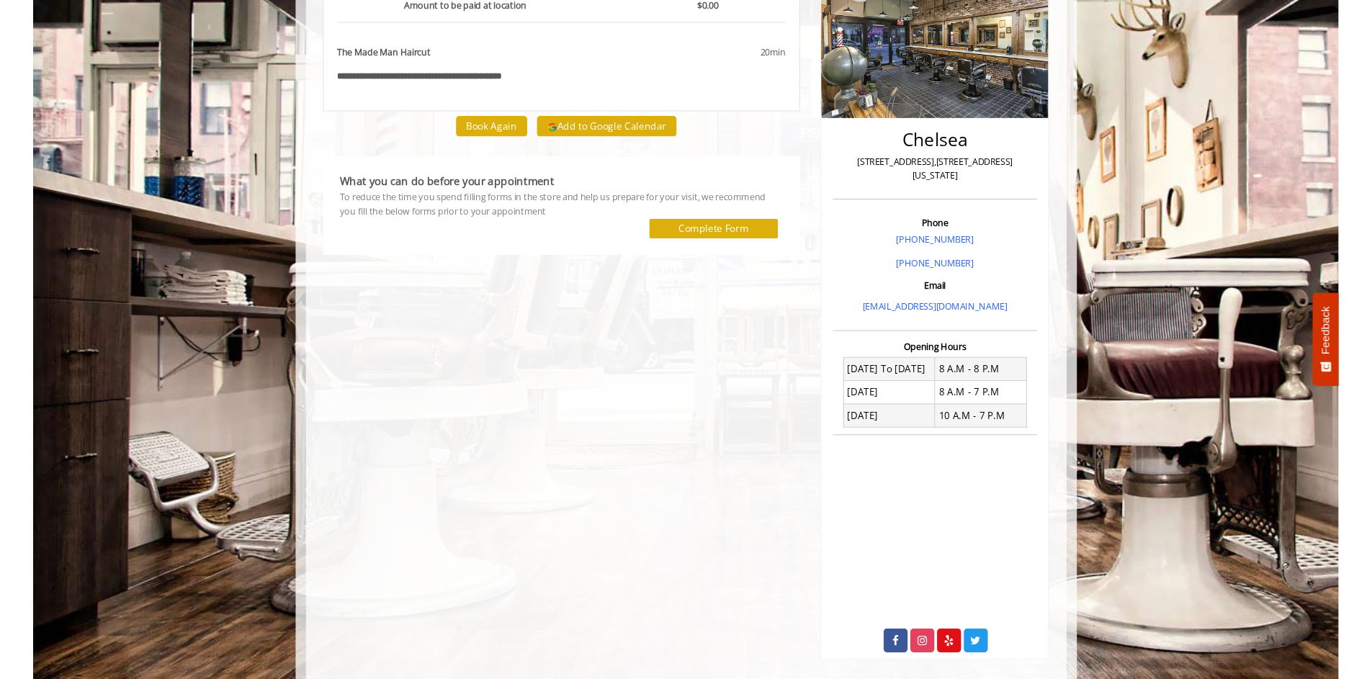
scroll to position [207, 0]
